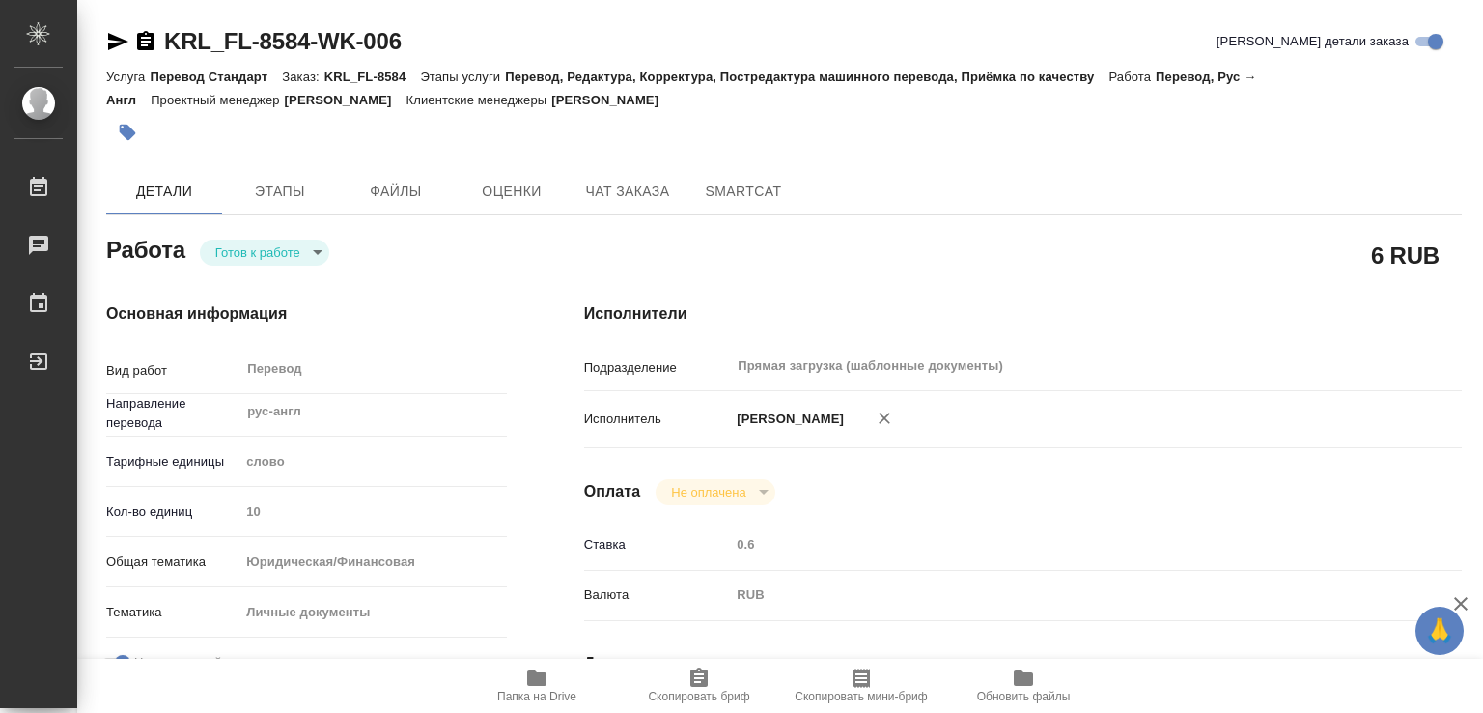
click at [543, 689] on span "Папка на Drive" at bounding box center [536, 696] width 79 height 14
click at [125, 129] on icon "button" at bounding box center [128, 133] width 16 height 16
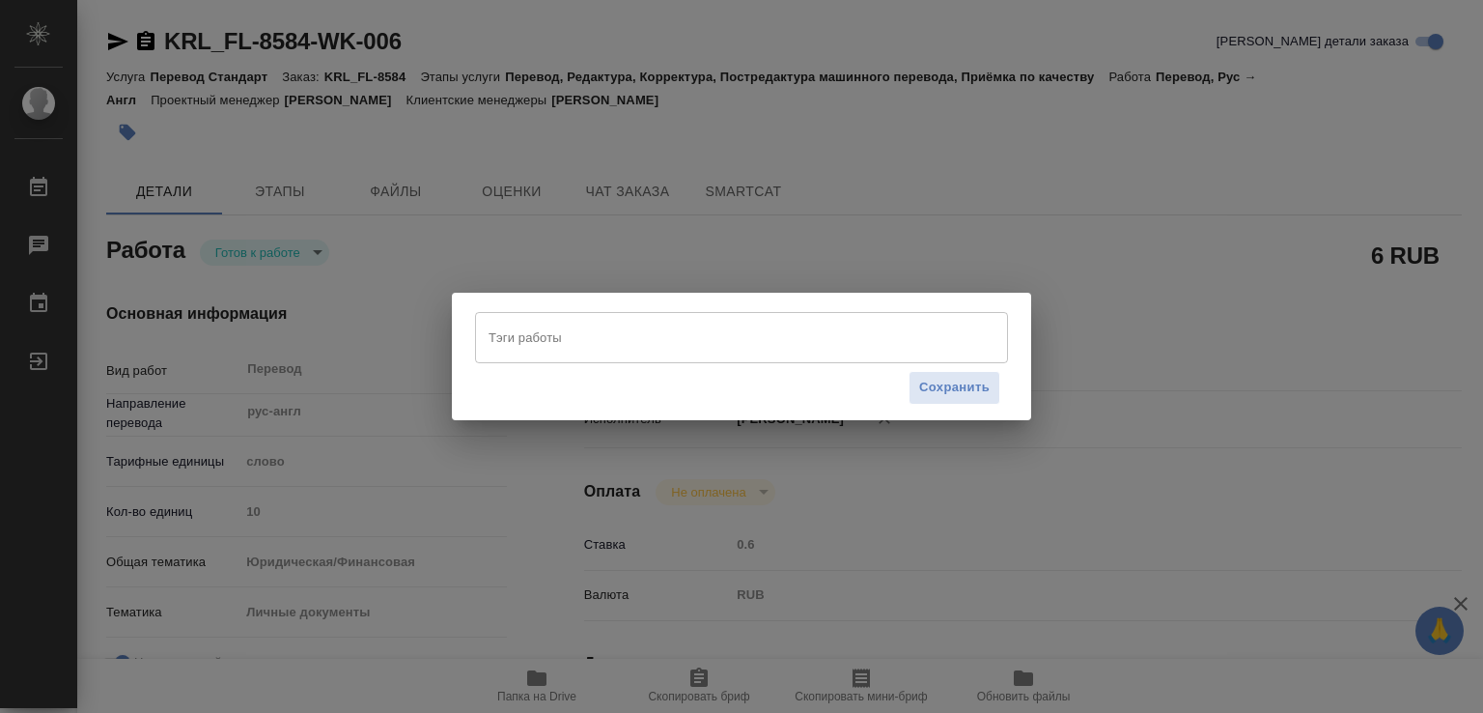
click at [616, 341] on input "Тэги работы" at bounding box center [723, 337] width 479 height 33
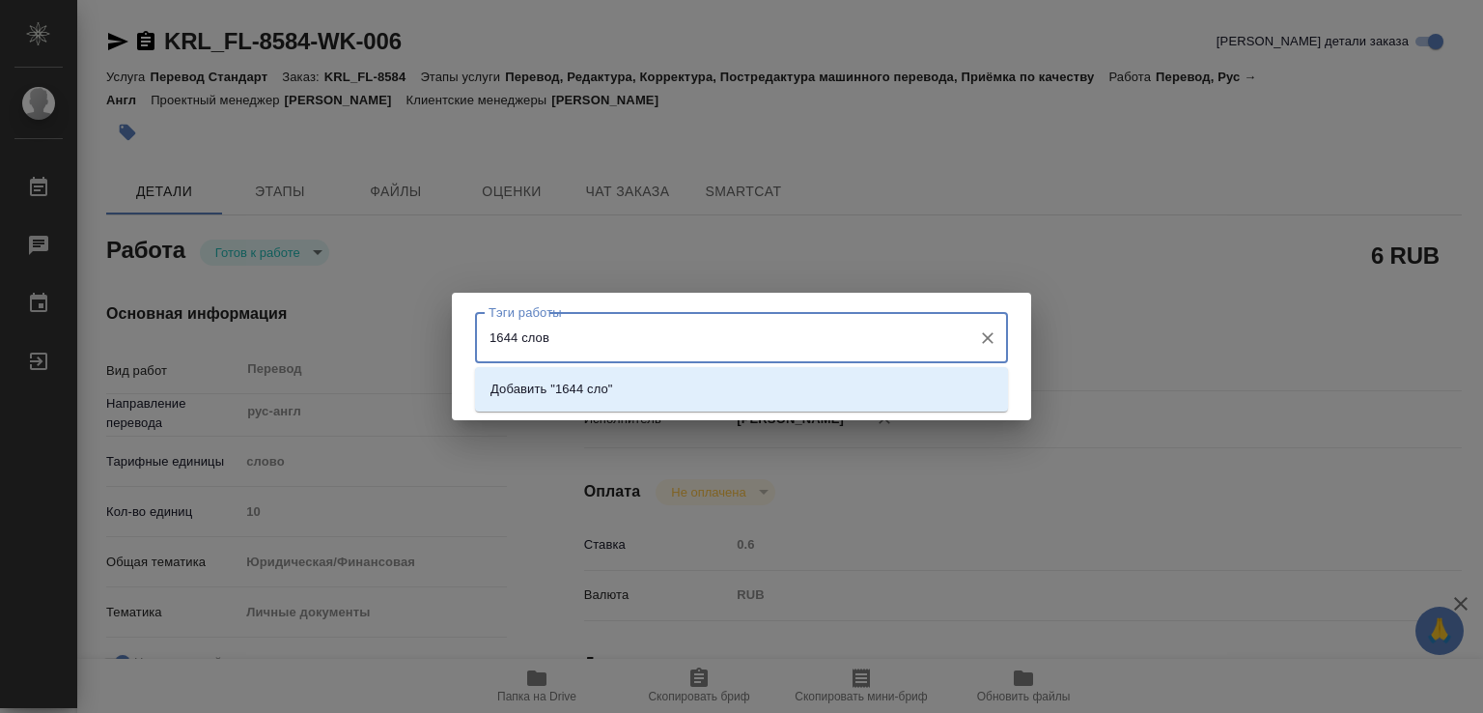
type input "1644 слова"
click at [567, 389] on p "Добавить "1644 слова"" at bounding box center [559, 388] width 136 height 19
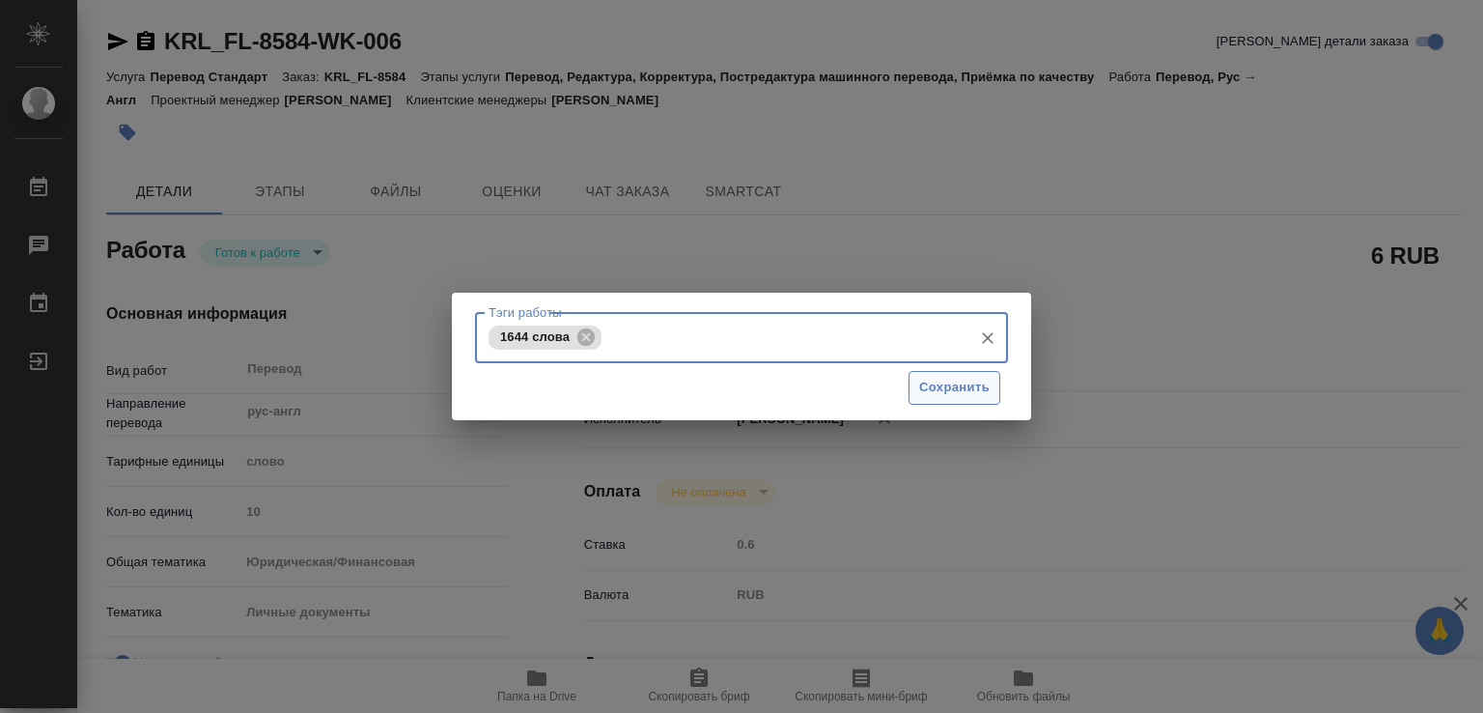
click at [920, 389] on span "Сохранить" at bounding box center [954, 388] width 70 height 22
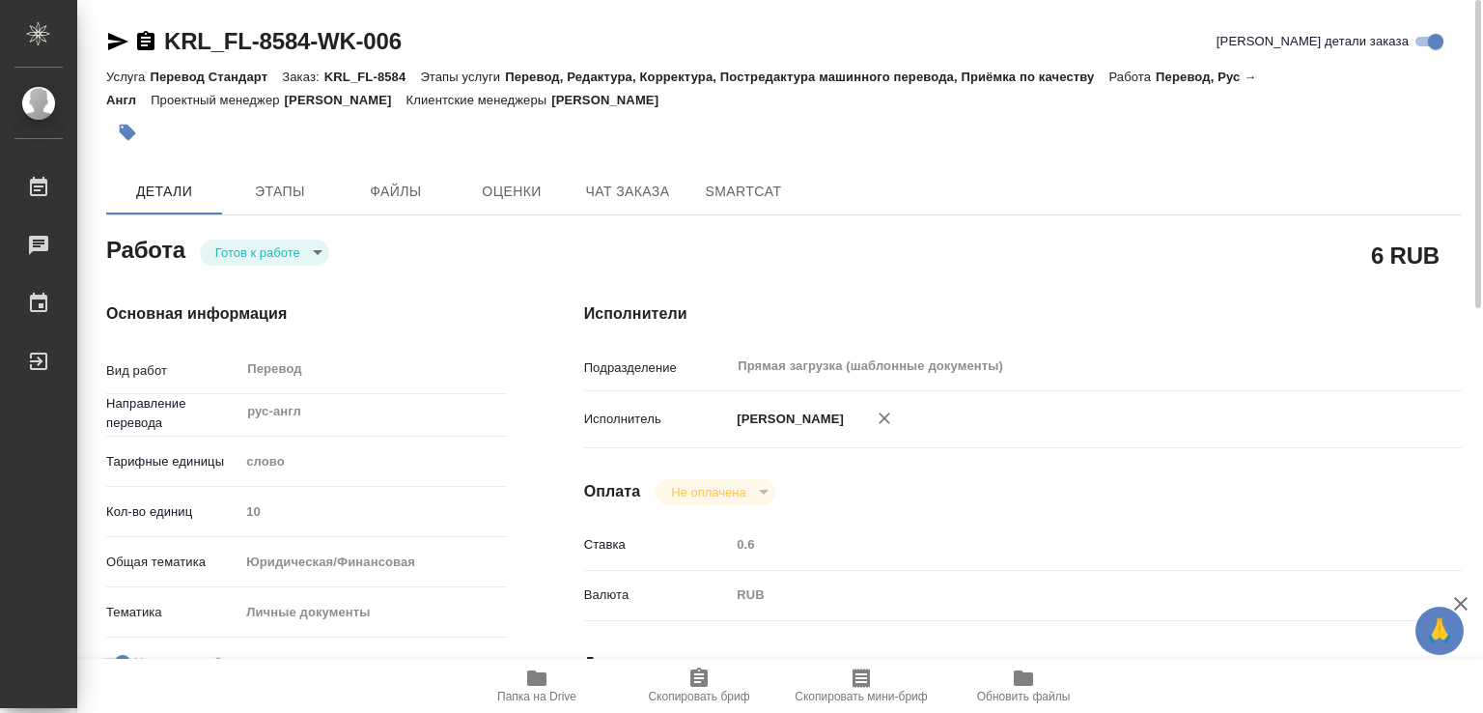
type input "readyForWork"
type input "рус-англ"
type input "5a8b1489cc6b4906c91bfd90"
type input "10"
type input "yr-fn"
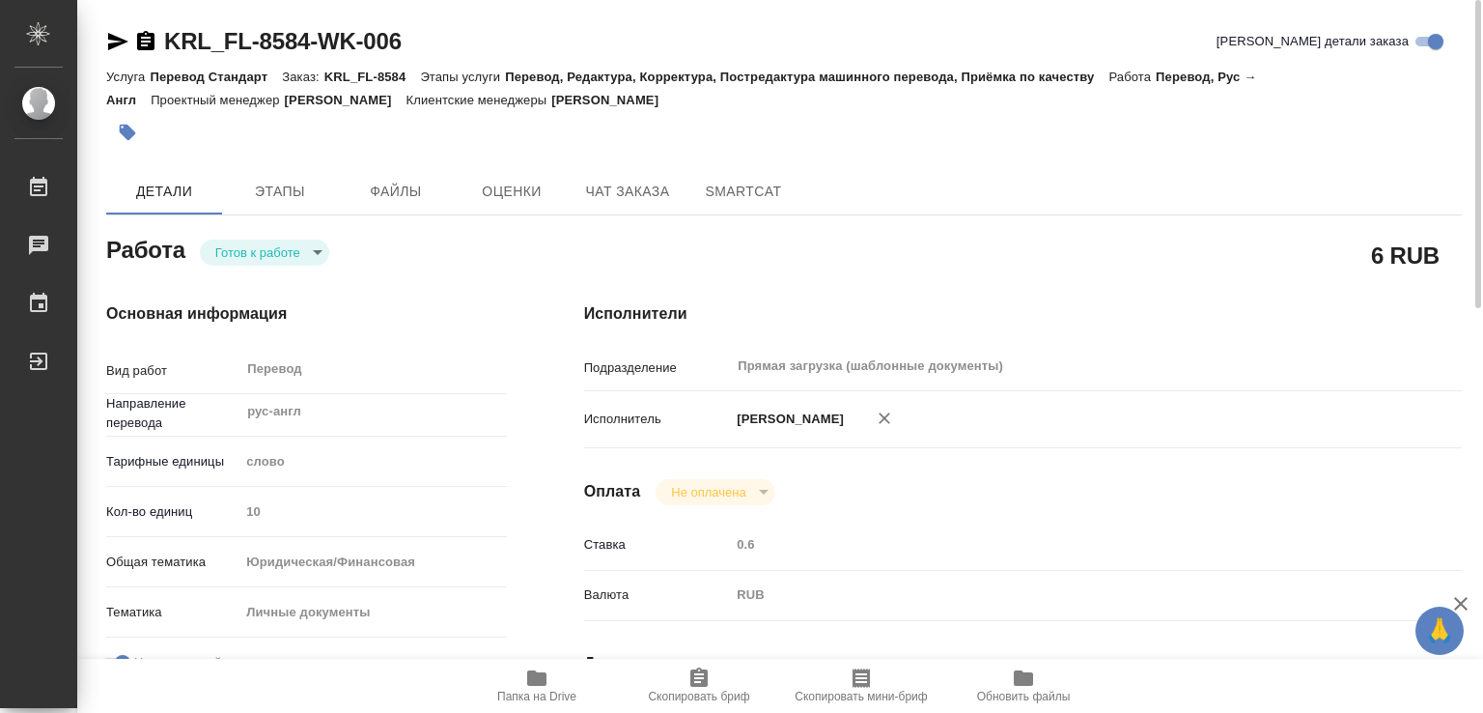
type input "5a8b8b956a9677013d343cfe"
checkbox input "true"
type input "06.08.2025 10:32"
type input "11.08.2025 11:00"
type input "11.08.2025 12:00"
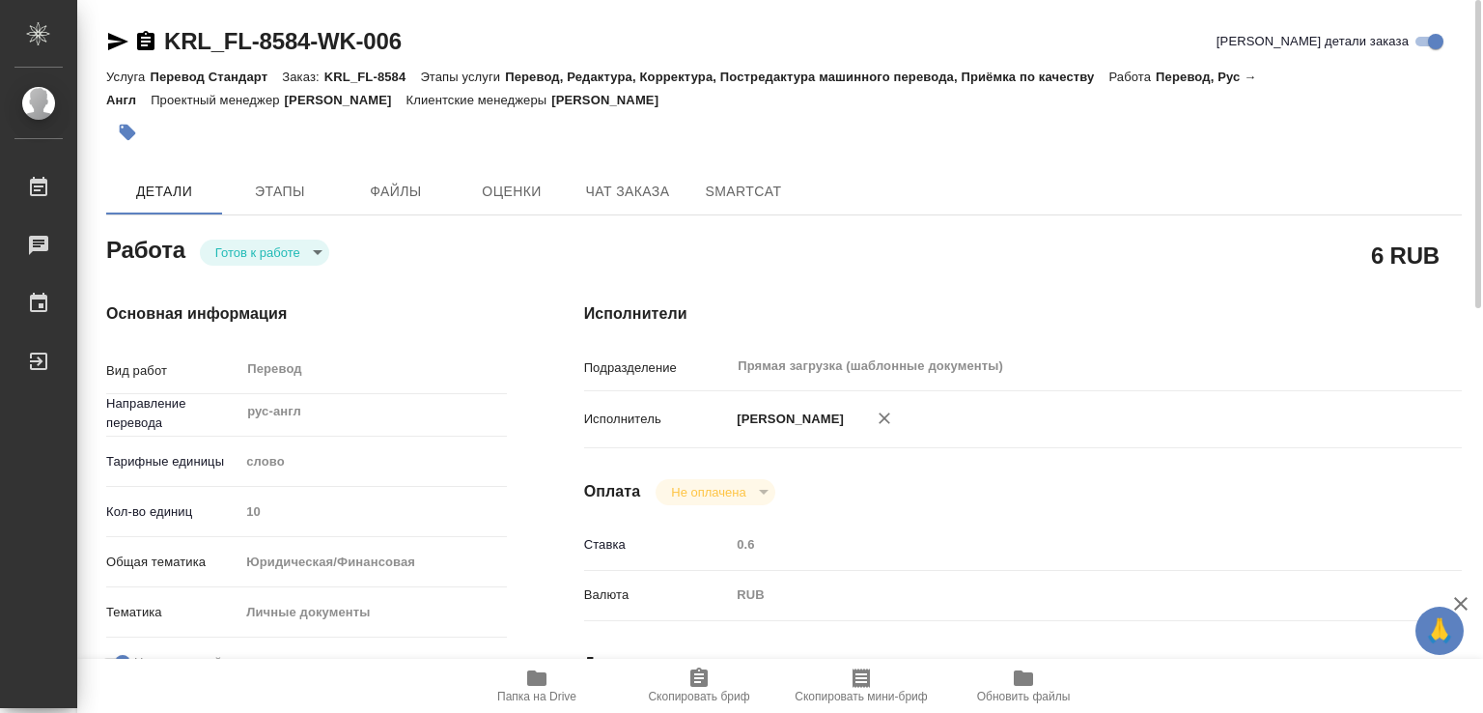
type input "Прямая загрузка (шаблонные документы)"
type input "notPayed"
type input "0.6"
type input "RUB"
type input "[PERSON_NAME]"
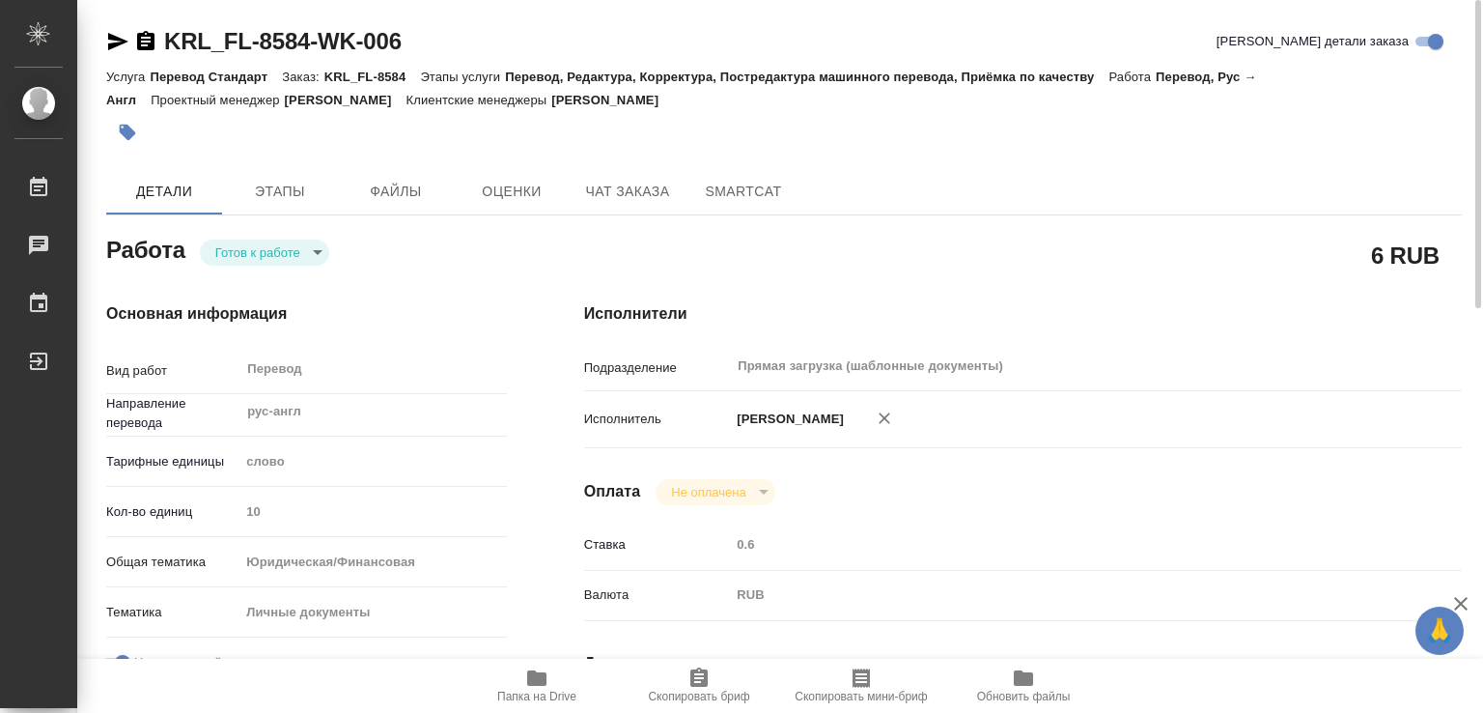
type input "KRL_FL-8584"
type input "Перевод Стандарт"
type input "Перевод, Редактура, Корректура, Постредактура машинного перевода, Приёмка по ка…"
type input "[PERSON_NAME]"
type input "/Clients/FL_KRL/Orders/KRL_FL-8584"
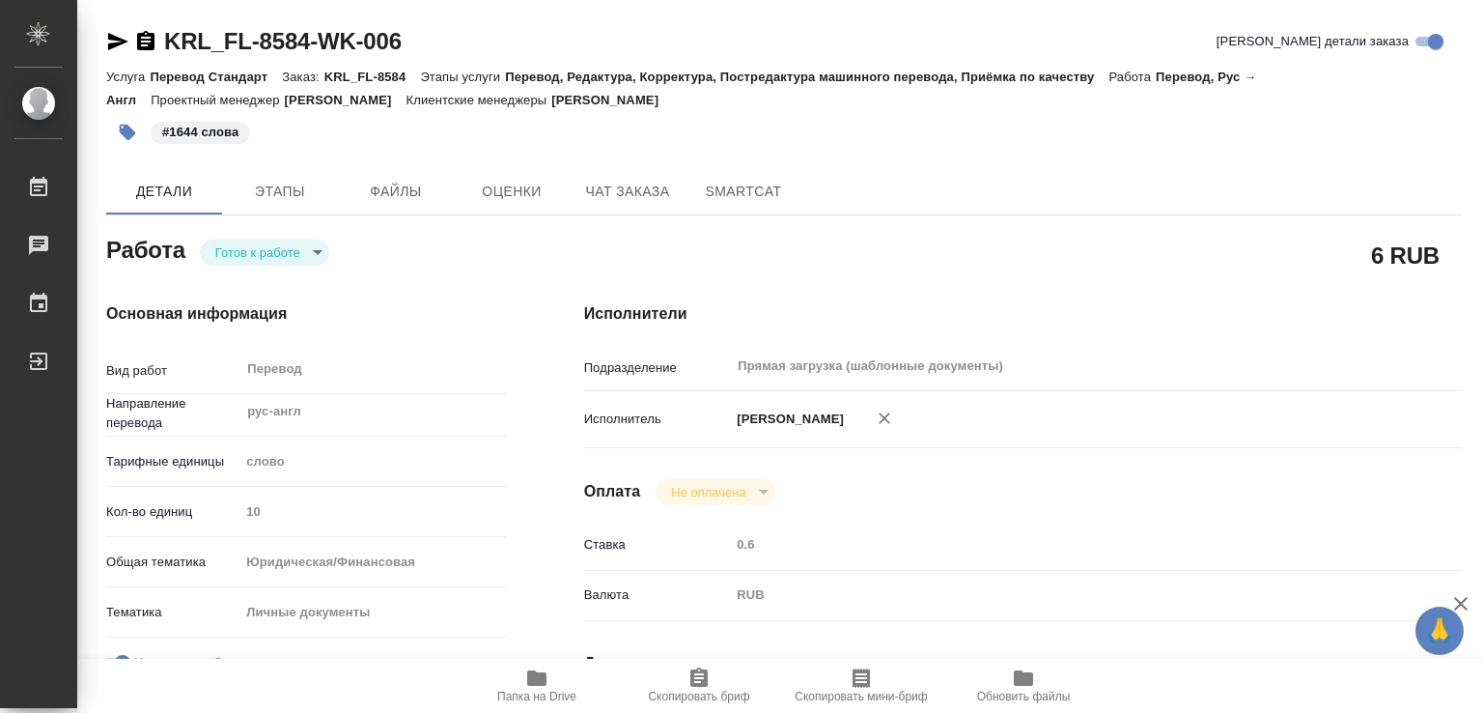
click at [324, 250] on body "🙏 .cls-1 fill:#fff; AWATERA Marchenko Daria Работы 0 Чаты График Выйти KRL_FL-8…" at bounding box center [741, 356] width 1483 height 713
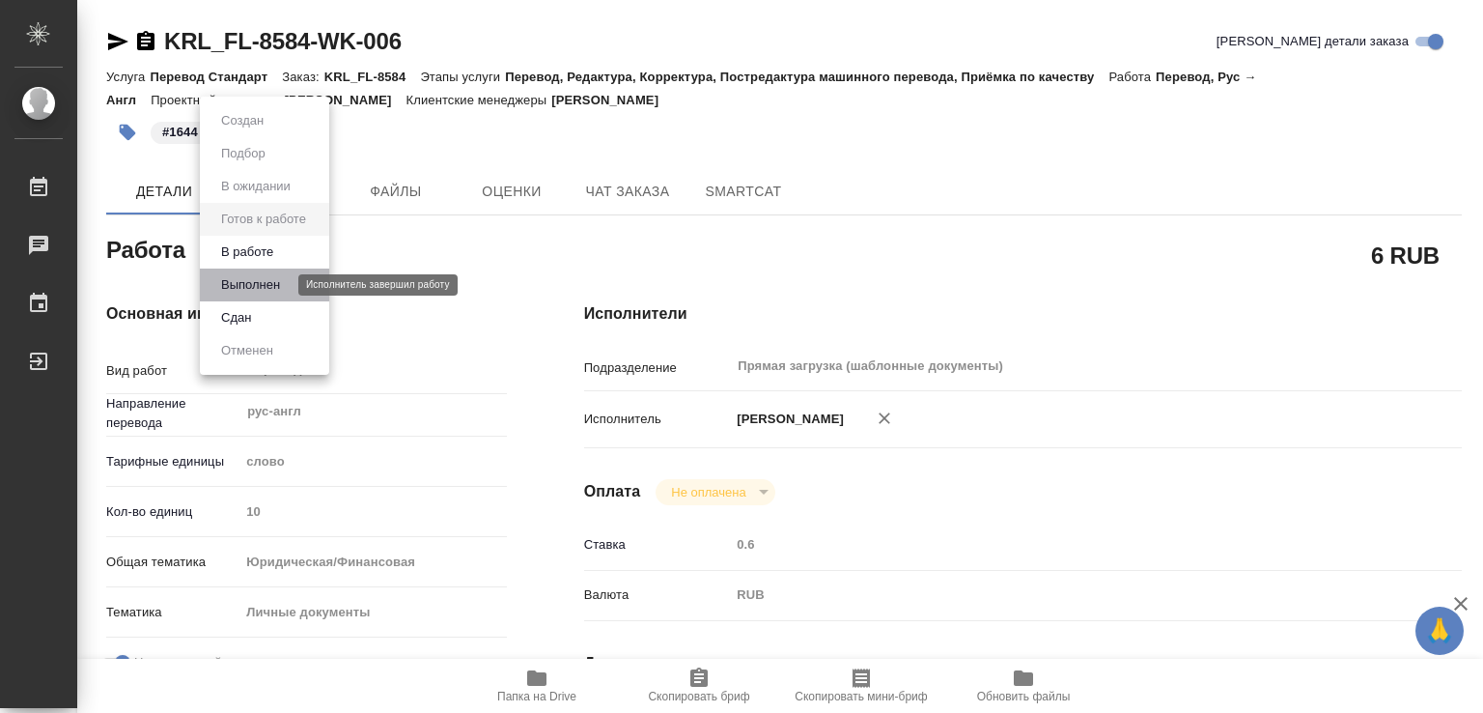
click at [281, 283] on button "Выполнен" at bounding box center [250, 284] width 70 height 21
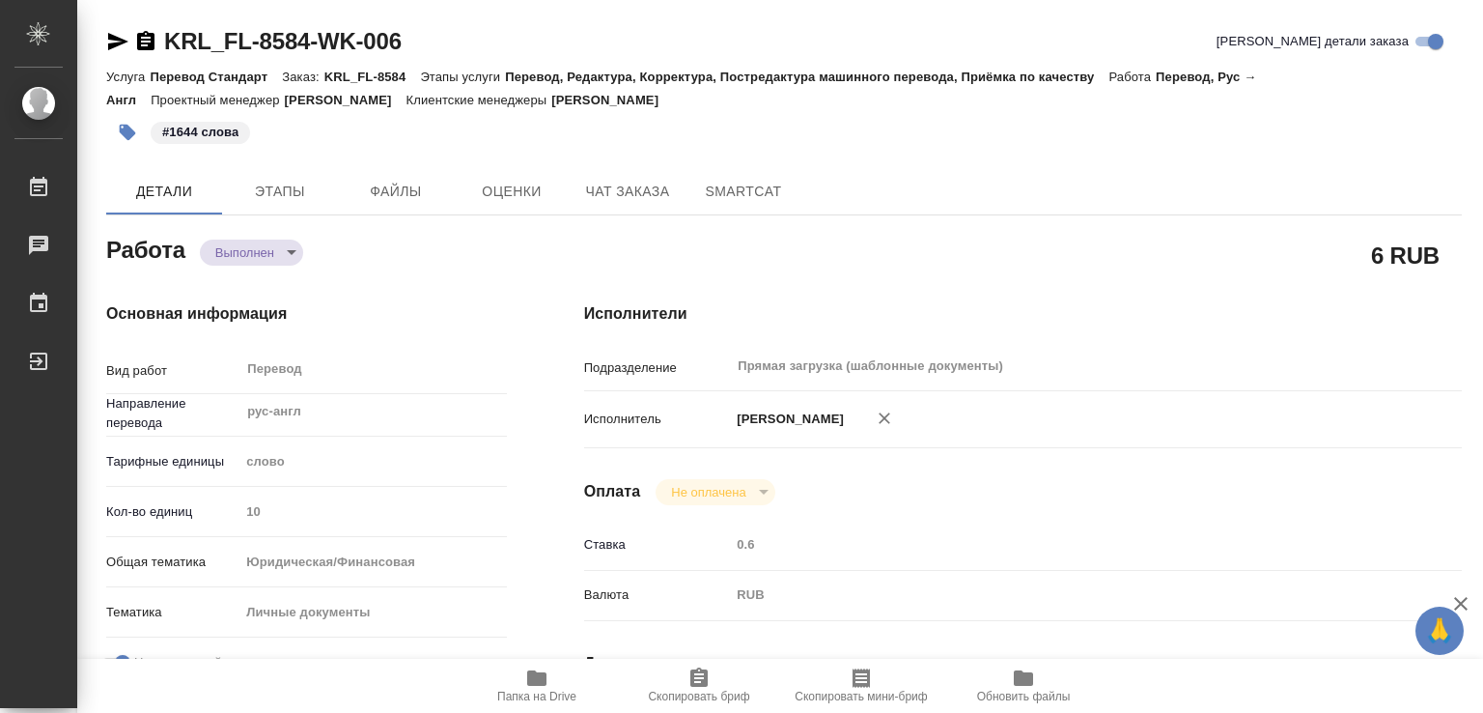
type textarea "x"
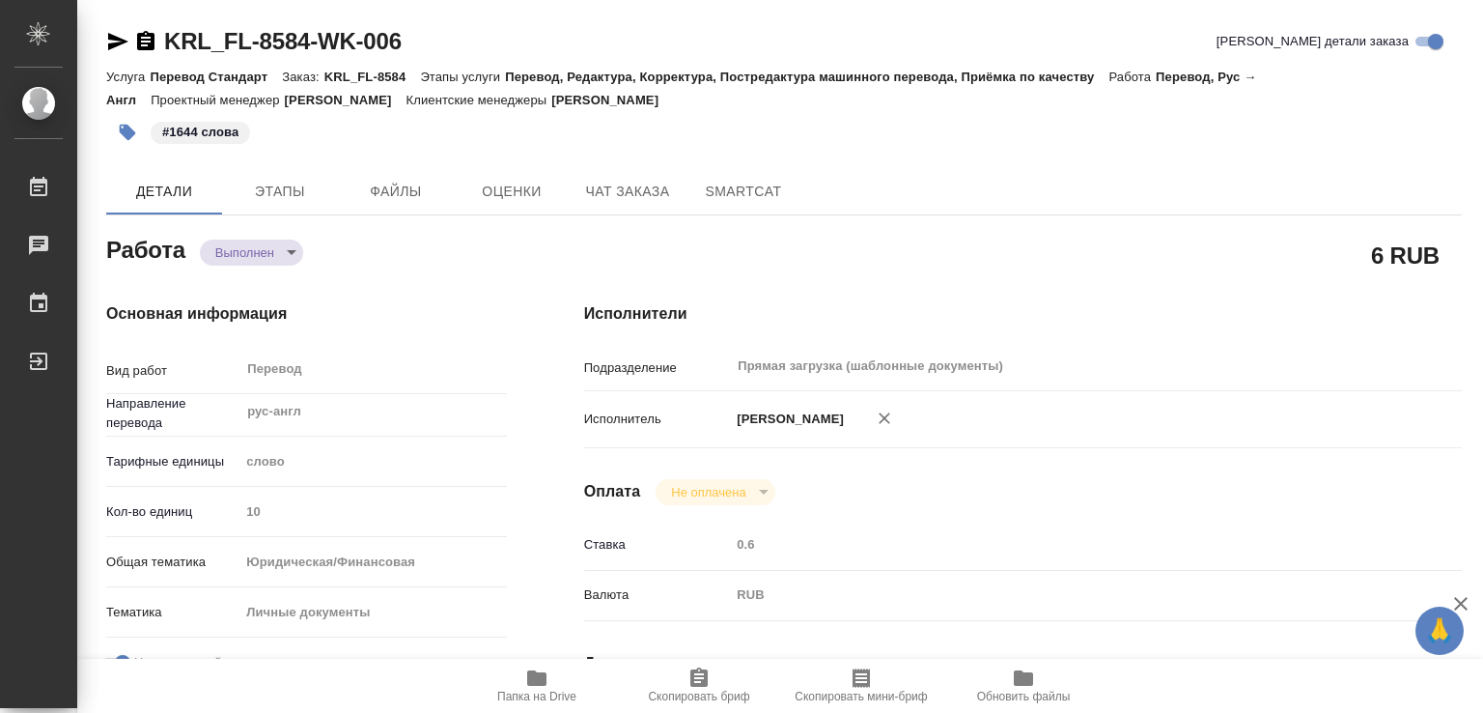
type textarea "x"
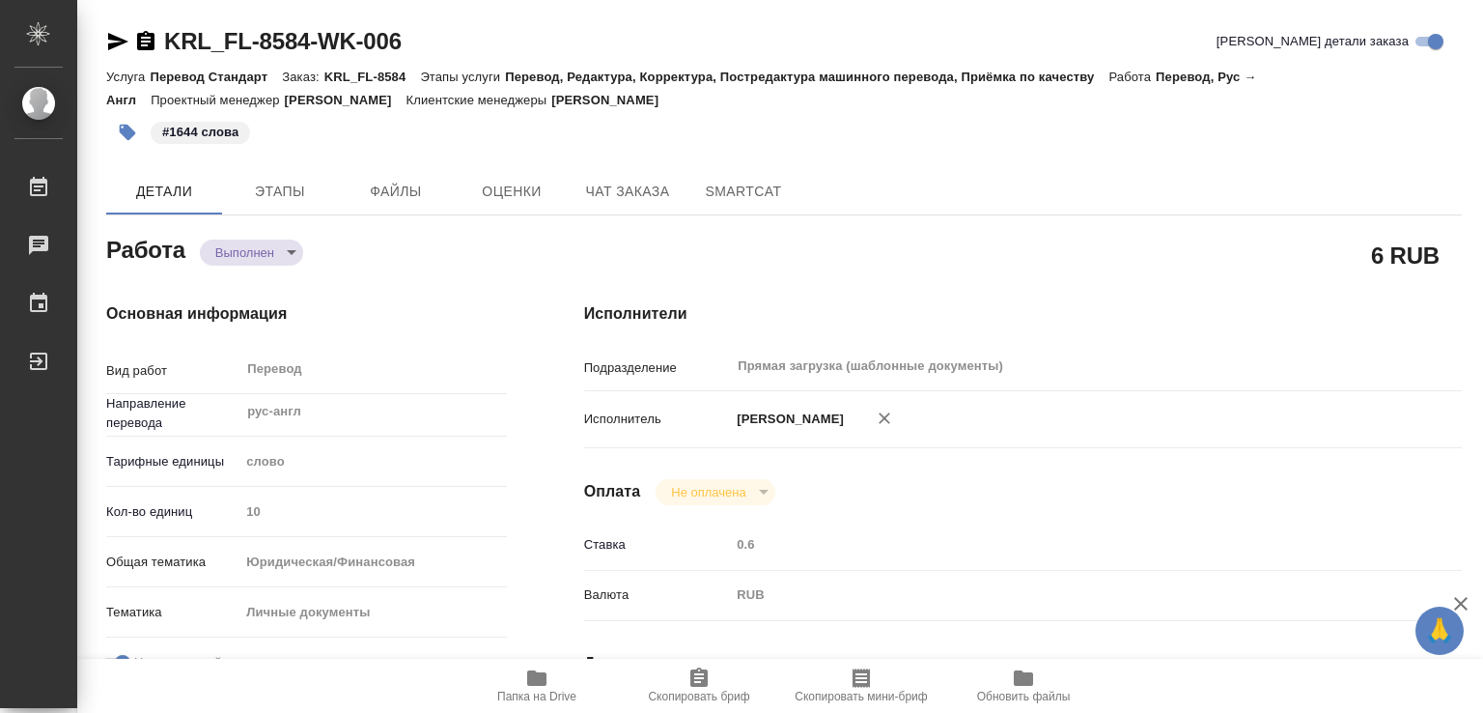
type textarea "x"
